Goal: Task Accomplishment & Management: Use online tool/utility

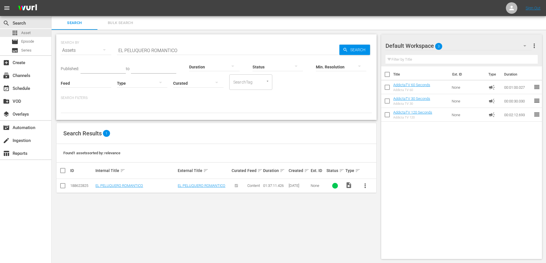
click at [122, 22] on span "Bulk Search" at bounding box center [120, 23] width 39 height 7
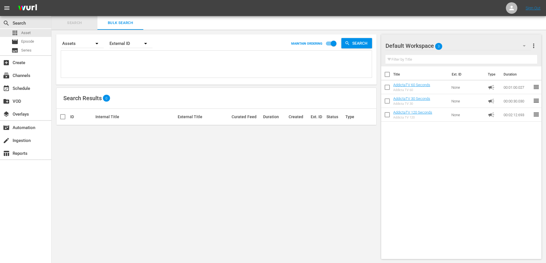
click at [80, 24] on span "Search" at bounding box center [74, 23] width 39 height 7
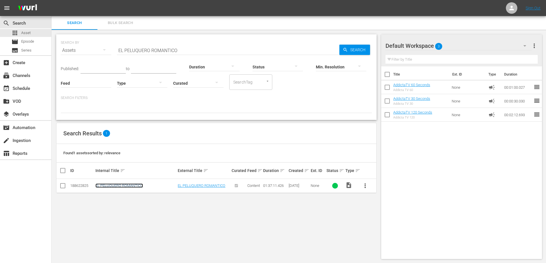
click at [117, 186] on link "EL PELUQUERO ROMANTICO" at bounding box center [119, 186] width 48 height 4
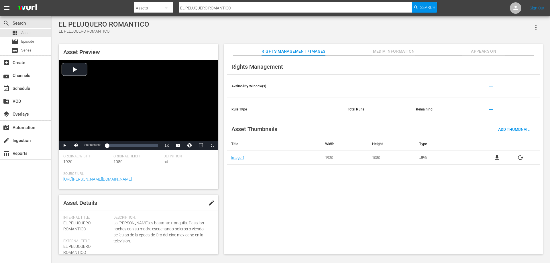
click at [489, 49] on span "Appears On" at bounding box center [483, 51] width 43 height 7
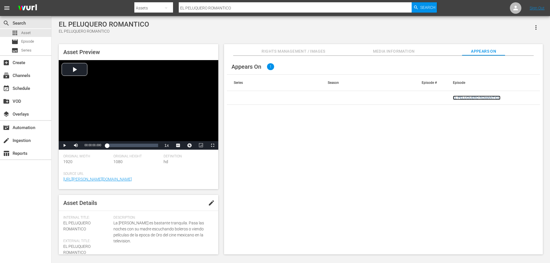
click at [464, 98] on link "EL PELUQUERO ROMANTICO" at bounding box center [477, 98] width 48 height 4
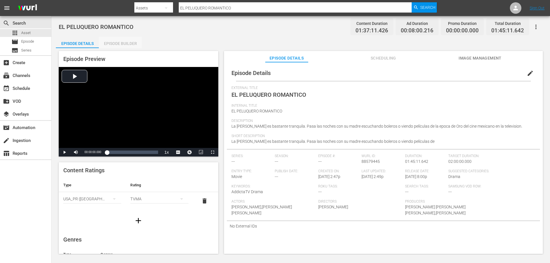
click at [128, 47] on div "Episode Builder" at bounding box center [120, 44] width 43 height 14
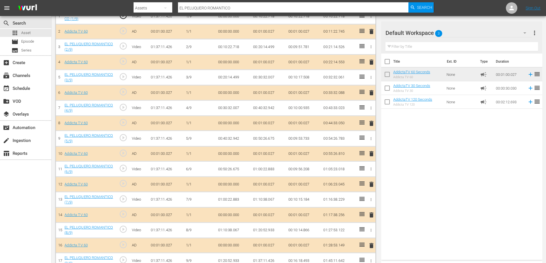
scroll to position [200, 0]
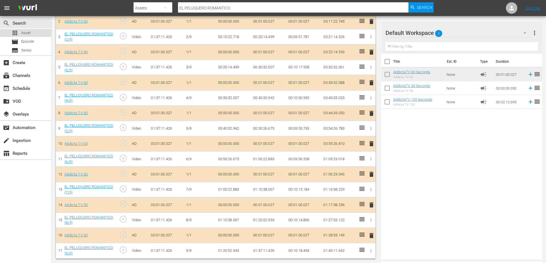
click at [25, 31] on span "Asset" at bounding box center [25, 33] width 9 height 6
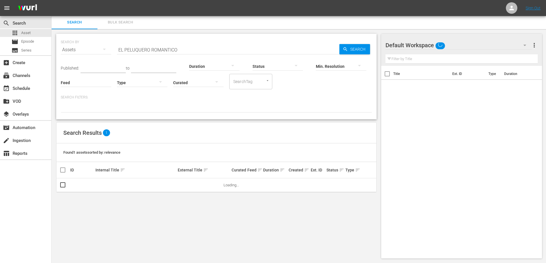
scroll to position [1, 0]
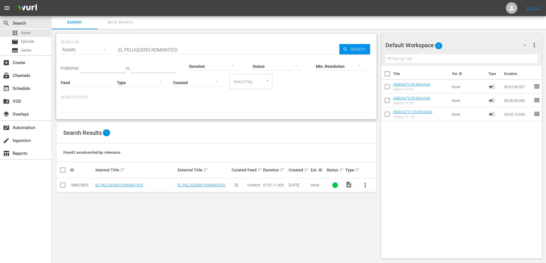
click at [140, 49] on input "EL PELUQUERO ROMANTICO" at bounding box center [228, 50] width 222 height 14
paste input "VIRA"
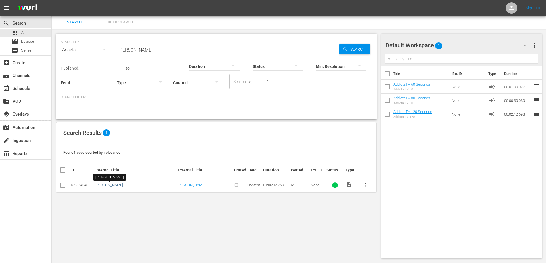
type input "[PERSON_NAME]"
click at [104, 185] on link "[PERSON_NAME]" at bounding box center [108, 185] width 27 height 4
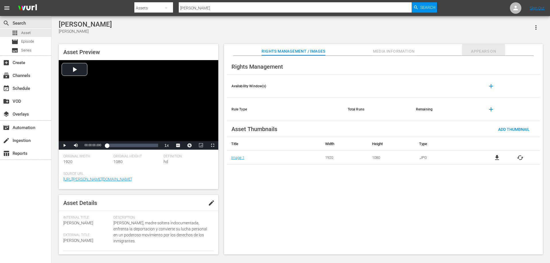
click at [485, 52] on span "Appears On" at bounding box center [483, 51] width 43 height 7
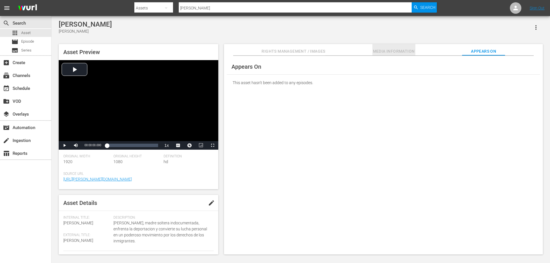
click at [394, 51] on span "Media Information" at bounding box center [393, 51] width 43 height 7
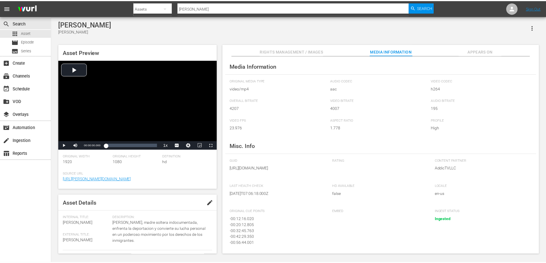
scroll to position [13, 0]
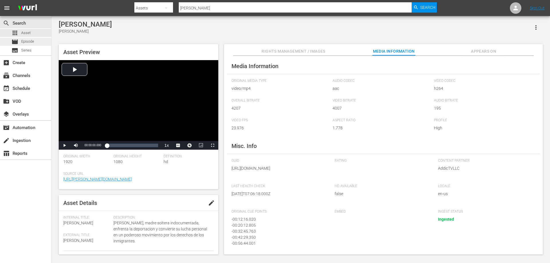
click at [25, 40] on span "Episode" at bounding box center [27, 42] width 13 height 6
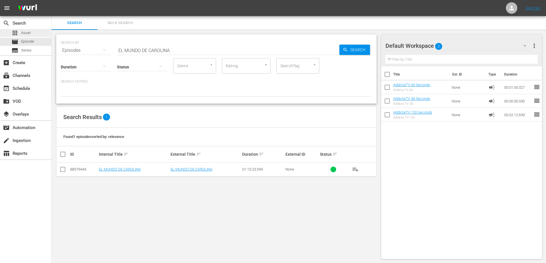
click at [30, 33] on span "Asset" at bounding box center [25, 33] width 9 height 6
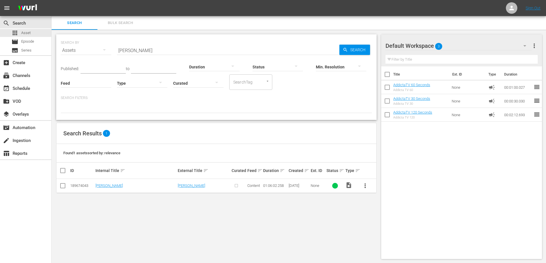
click at [363, 189] on span "more_vert" at bounding box center [364, 185] width 7 height 7
click at [384, 231] on div "Episode" at bounding box center [395, 230] width 39 height 14
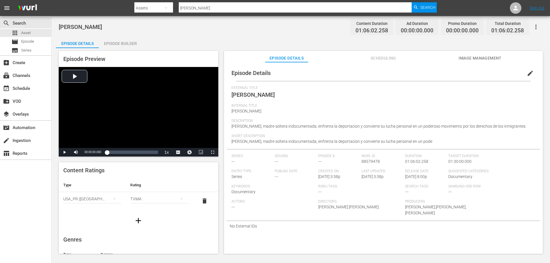
click at [118, 40] on div "Episode Builder" at bounding box center [120, 44] width 43 height 14
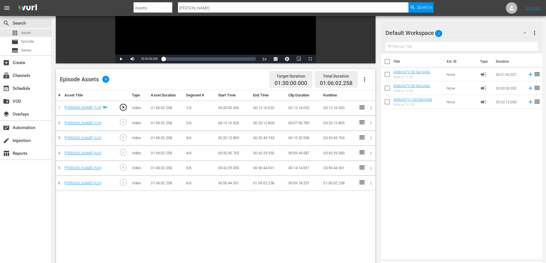
scroll to position [115, 0]
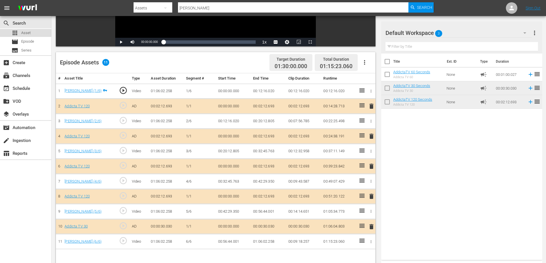
click at [25, 33] on span "Asset" at bounding box center [25, 33] width 9 height 6
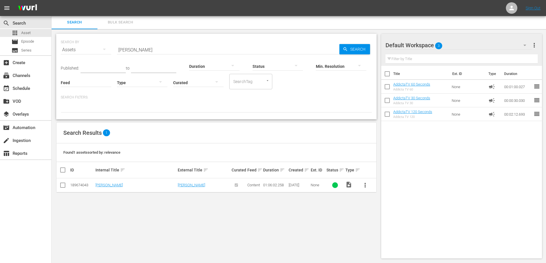
click at [105, 50] on div "SEARCH BY Search By Assets Search ID, Title, Description, Keywords, or Category…" at bounding box center [216, 46] width 311 height 21
paste input "QUINOCCIO"
type input "EQUINOCCIO"
click at [363, 185] on span "more_vert" at bounding box center [364, 185] width 7 height 7
click at [348, 212] on div "SEARCH BY Search By Assets Search ID, Title, Description, Keywords, or Category…" at bounding box center [216, 146] width 329 height 234
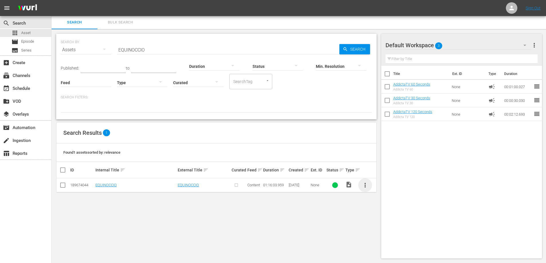
click at [366, 186] on span "more_vert" at bounding box center [364, 185] width 7 height 7
click at [388, 229] on div "Episode" at bounding box center [395, 229] width 39 height 14
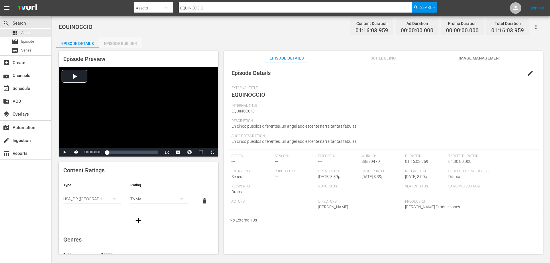
click at [133, 46] on div "Episode Builder" at bounding box center [120, 44] width 43 height 14
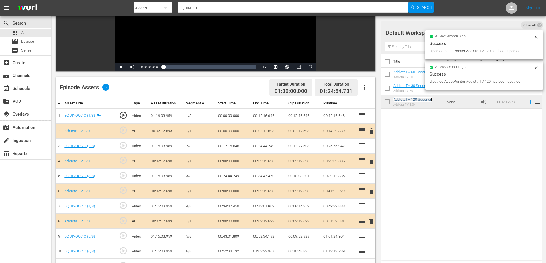
scroll to position [149, 0]
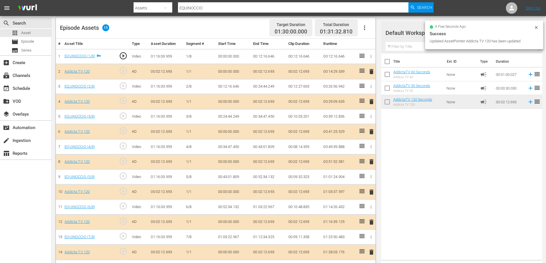
click at [371, 254] on span "delete" at bounding box center [371, 252] width 7 height 7
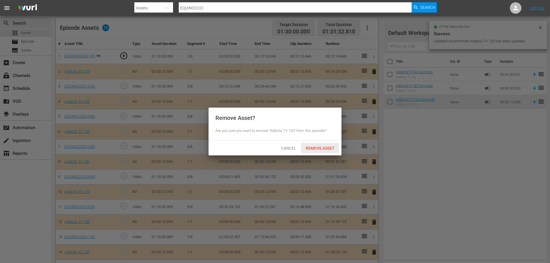
click at [330, 147] on span "Remove Asset" at bounding box center [320, 148] width 38 height 5
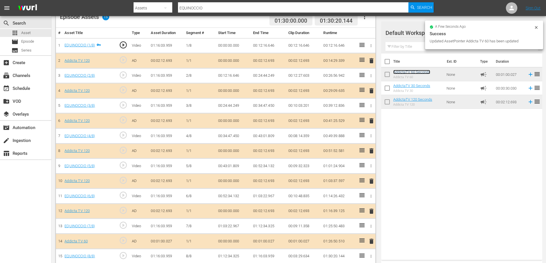
scroll to position [165, 0]
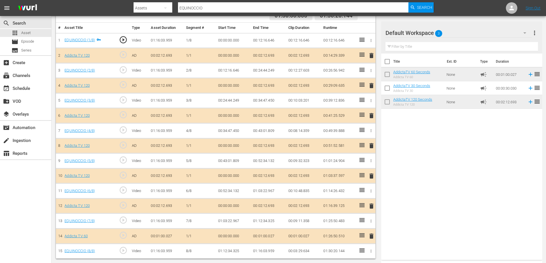
click at [371, 207] on span "delete" at bounding box center [371, 206] width 7 height 7
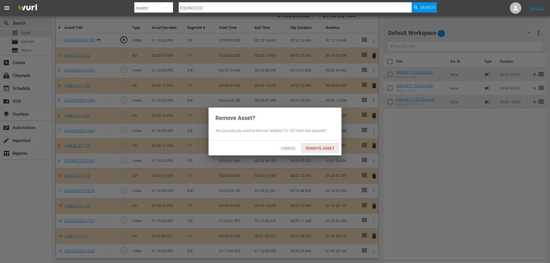
click at [325, 146] on span "Remove Asset" at bounding box center [320, 148] width 38 height 5
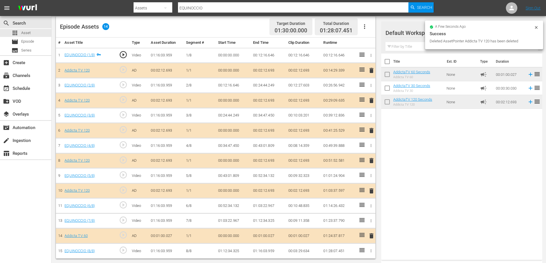
scroll to position [150, 0]
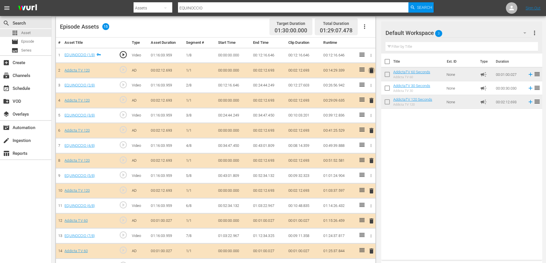
drag, startPoint x: 372, startPoint y: 69, endPoint x: 363, endPoint y: 73, distance: 10.2
click at [371, 69] on span "delete" at bounding box center [371, 70] width 7 height 7
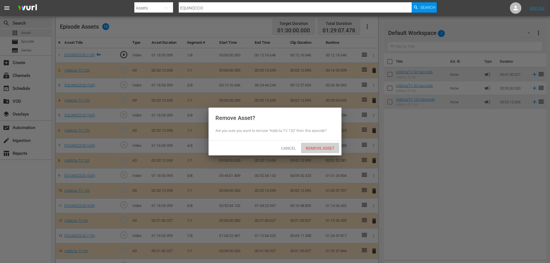
click at [310, 148] on span "Remove Asset" at bounding box center [320, 148] width 38 height 5
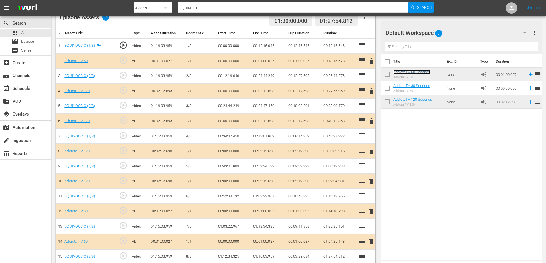
scroll to position [165, 0]
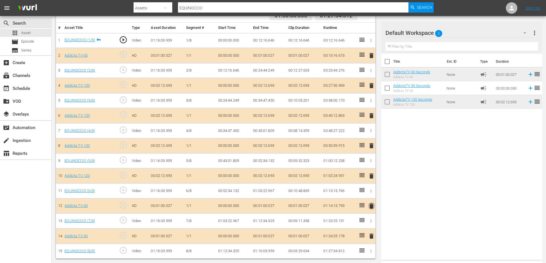
click at [371, 206] on span "delete" at bounding box center [371, 206] width 7 height 7
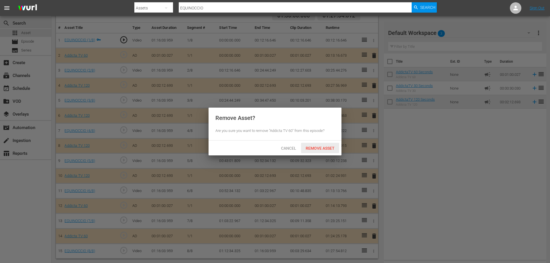
click at [328, 147] on span "Remove Asset" at bounding box center [320, 148] width 38 height 5
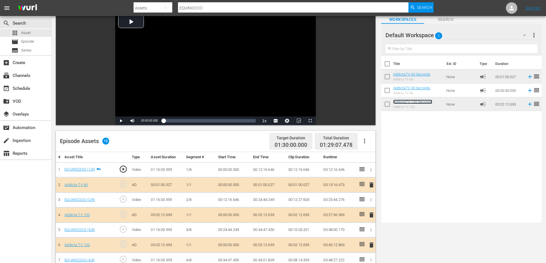
scroll to position [93, 0]
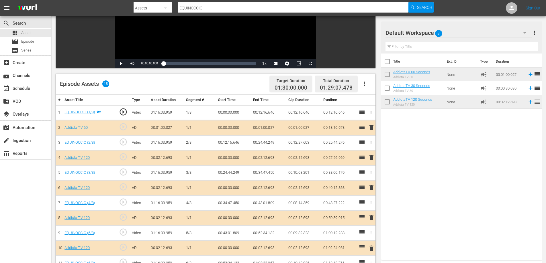
click at [372, 130] on span "delete" at bounding box center [371, 127] width 7 height 7
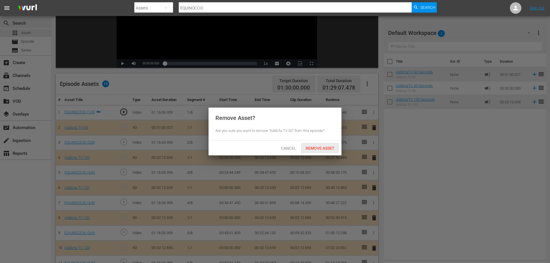
click at [332, 148] on span "Remove Asset" at bounding box center [320, 148] width 38 height 5
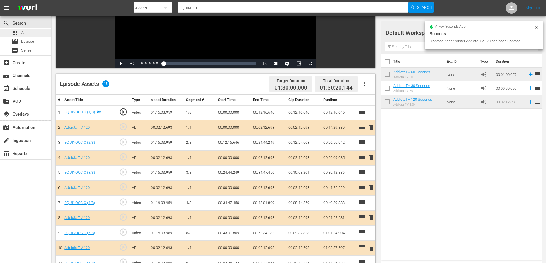
click at [27, 32] on span "Asset" at bounding box center [25, 33] width 9 height 6
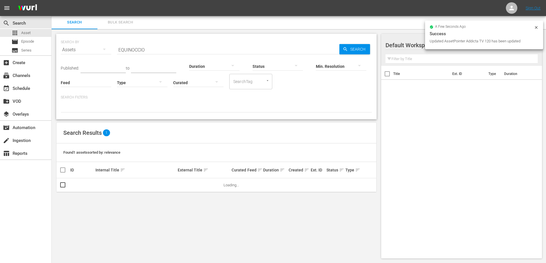
scroll to position [1, 0]
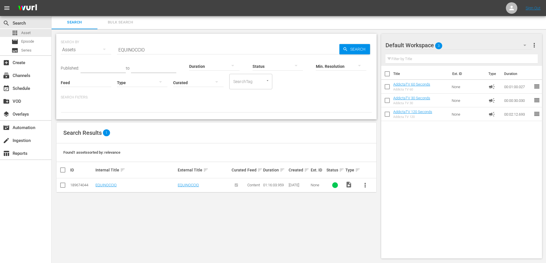
click at [137, 49] on input "EQUINOCCIO" at bounding box center [228, 50] width 222 height 14
paste input "XILIADOS"
type input "EXILIADOS"
click at [365, 185] on span "more_vert" at bounding box center [364, 185] width 7 height 7
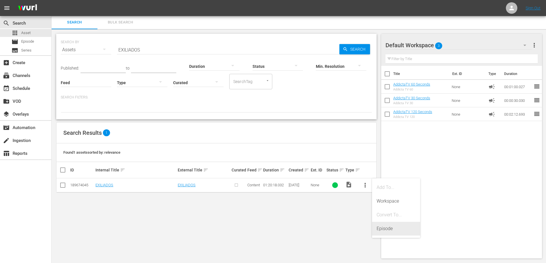
click at [381, 229] on div "Episode" at bounding box center [395, 229] width 39 height 14
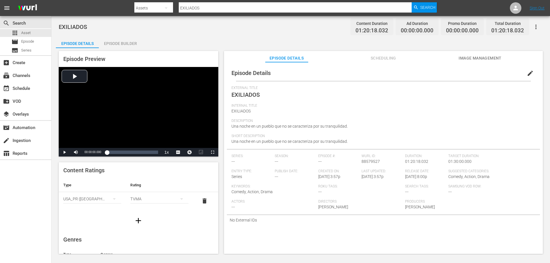
click at [122, 45] on div "Episode Builder" at bounding box center [120, 44] width 43 height 14
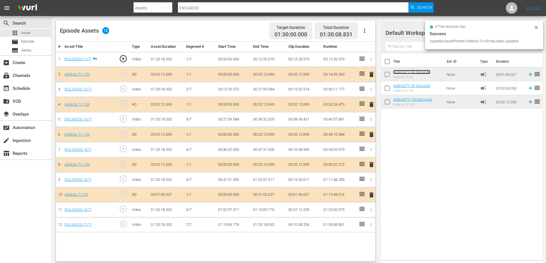
scroll to position [149, 0]
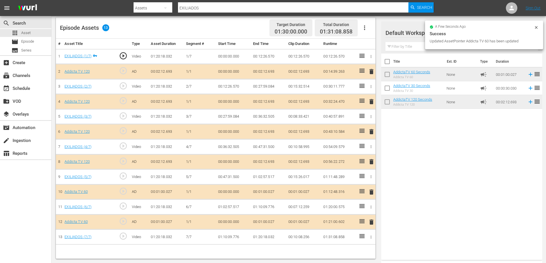
click at [371, 129] on span "delete" at bounding box center [371, 131] width 7 height 7
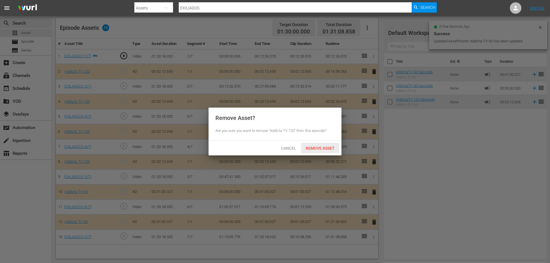
click at [318, 149] on span "Remove Asset" at bounding box center [320, 148] width 38 height 5
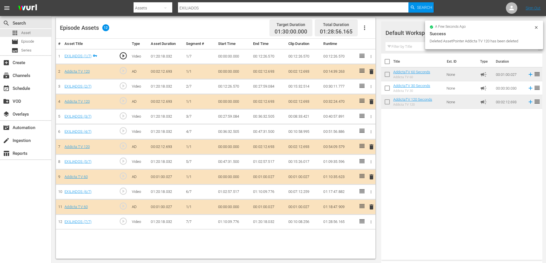
click at [369, 104] on span "delete" at bounding box center [371, 101] width 7 height 7
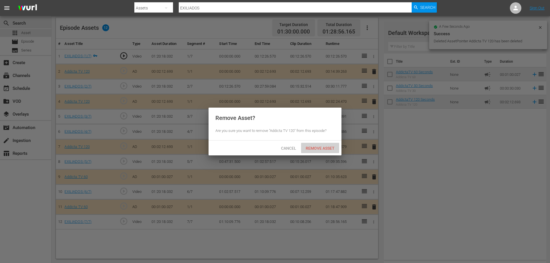
click at [322, 149] on span "Remove Asset" at bounding box center [320, 148] width 38 height 5
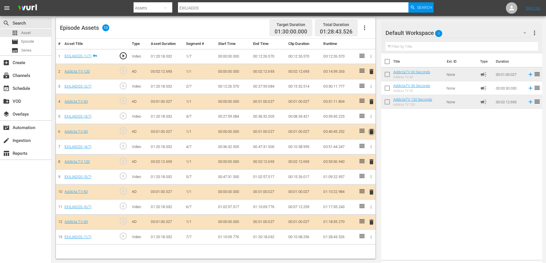
click at [371, 131] on span "delete" at bounding box center [371, 131] width 7 height 7
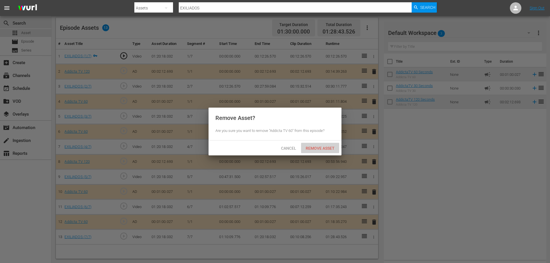
click at [326, 149] on span "Remove Asset" at bounding box center [320, 148] width 38 height 5
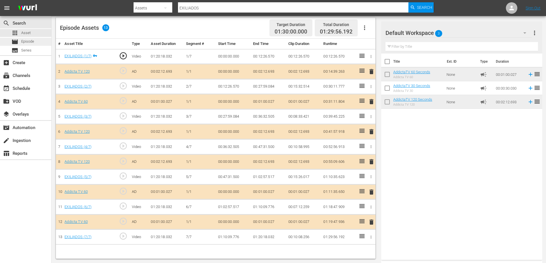
click at [26, 40] on span "Episode" at bounding box center [27, 42] width 13 height 6
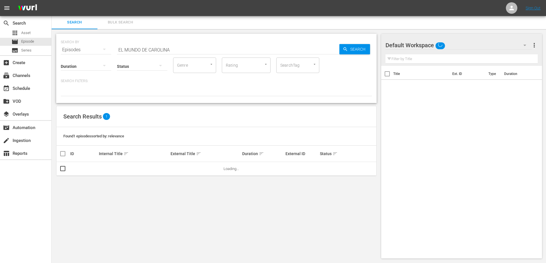
scroll to position [1, 0]
